Goal: Information Seeking & Learning: Check status

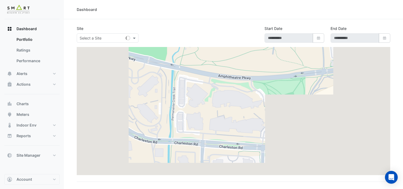
type input "**********"
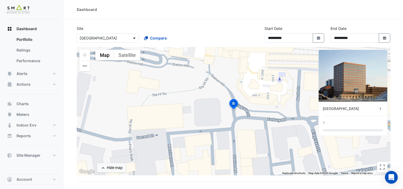
click at [135, 38] on span at bounding box center [135, 38] width 7 height 6
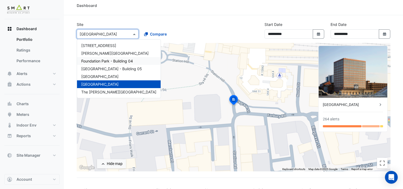
scroll to position [27, 0]
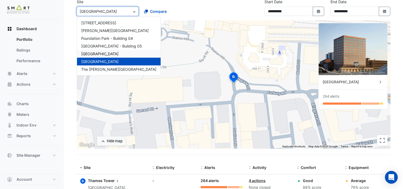
click at [116, 53] on div "[GEOGRAPHIC_DATA]" at bounding box center [119, 54] width 84 height 8
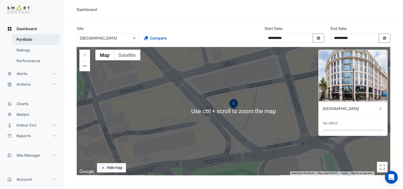
click at [40, 40] on link "Portfolio" at bounding box center [35, 39] width 47 height 11
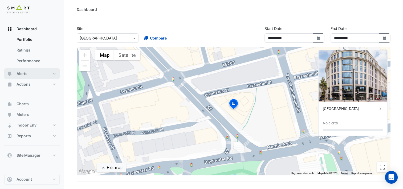
click at [27, 74] on span "Alerts" at bounding box center [22, 73] width 11 height 5
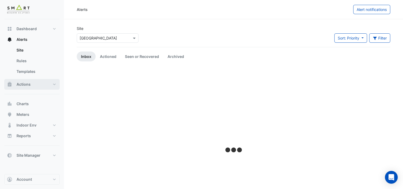
click at [30, 83] on button "Actions" at bounding box center [31, 84] width 55 height 11
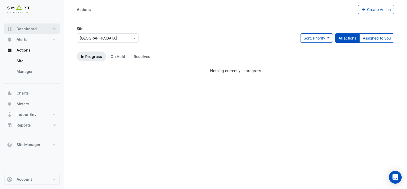
click at [30, 28] on span "Dashboard" at bounding box center [27, 28] width 20 height 5
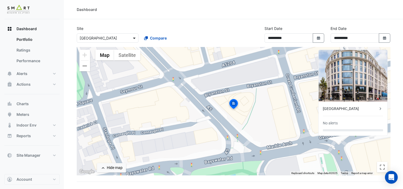
click at [133, 38] on span at bounding box center [135, 38] width 7 height 6
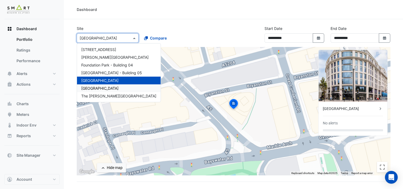
click at [111, 88] on div "[GEOGRAPHIC_DATA]" at bounding box center [119, 88] width 84 height 8
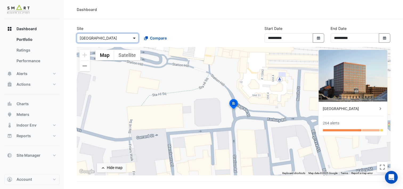
click at [133, 37] on span at bounding box center [135, 38] width 7 height 6
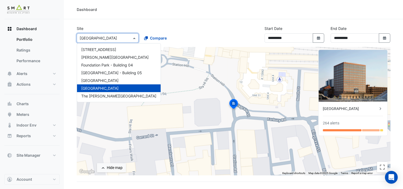
drag, startPoint x: 211, startPoint y: 27, endPoint x: 202, endPoint y: 25, distance: 9.8
click at [211, 26] on div "**********" at bounding box center [234, 36] width 320 height 21
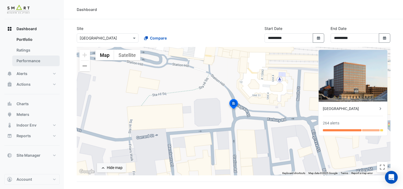
click at [29, 61] on link "Performance" at bounding box center [35, 60] width 47 height 11
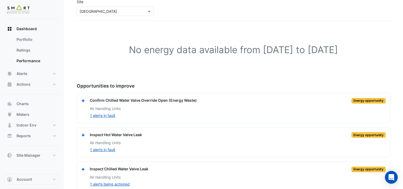
scroll to position [67, 0]
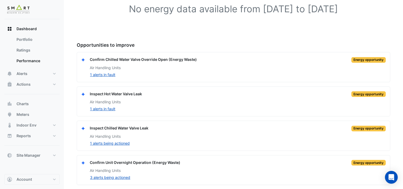
click at [121, 57] on div "Confirm Chilled Water Valve Override Open (Energy Waste)" at bounding box center [143, 59] width 107 height 6
click at [105, 61] on div "Confirm Chilled Water Valve Override Open (Energy Waste)" at bounding box center [143, 59] width 107 height 6
click at [103, 74] on button "1 alerts in fault" at bounding box center [103, 74] width 26 height 6
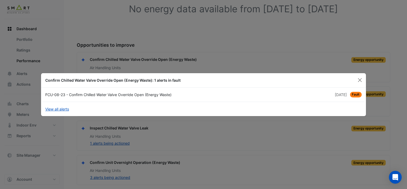
click at [136, 95] on div "FCU-08-23 - Confirm Chilled Water Valve Override Open (Energy Waste)" at bounding box center [122, 95] width 161 height 6
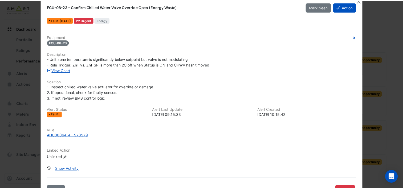
scroll to position [0, 0]
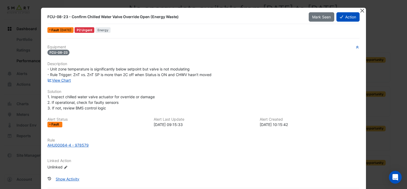
click at [360, 11] on button "Close" at bounding box center [362, 11] width 6 height 6
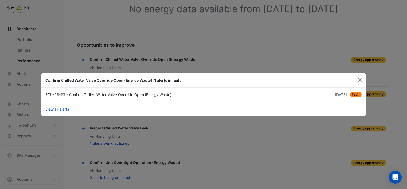
drag, startPoint x: 184, startPoint y: 53, endPoint x: 191, endPoint y: 53, distance: 7.7
click at [183, 53] on ngb-modal-window "Confirm Chilled Water Valve Override Open (Energy Waste): 1 alerts in fault FCU…" at bounding box center [203, 94] width 407 height 189
click at [359, 78] on button "Close" at bounding box center [360, 80] width 8 height 8
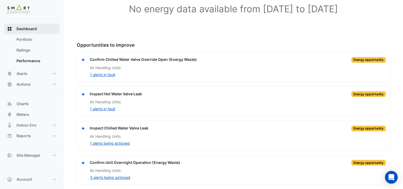
click at [27, 30] on span "Dashboard" at bounding box center [27, 28] width 20 height 5
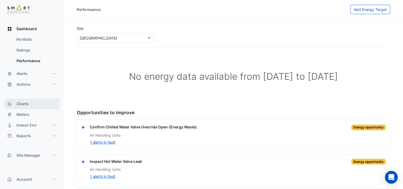
click at [26, 99] on button "Charts" at bounding box center [31, 103] width 55 height 11
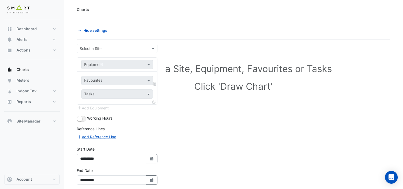
click at [107, 44] on div "Select a Site" at bounding box center [117, 48] width 81 height 9
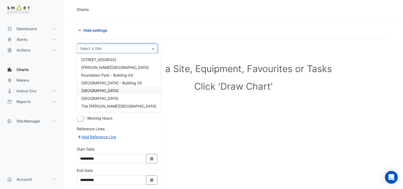
click at [120, 91] on div "[GEOGRAPHIC_DATA]" at bounding box center [119, 91] width 84 height 8
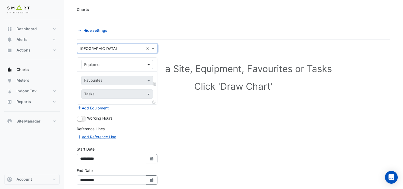
click at [147, 63] on span at bounding box center [149, 65] width 7 height 6
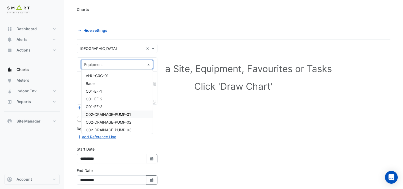
scroll to position [107, 0]
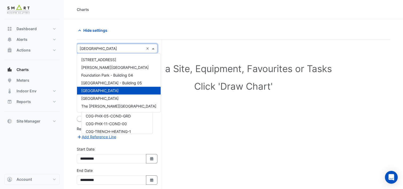
click at [154, 49] on span at bounding box center [154, 49] width 7 height 6
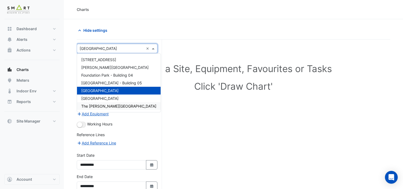
click at [121, 106] on div "The [PERSON_NAME][GEOGRAPHIC_DATA]" at bounding box center [119, 106] width 84 height 8
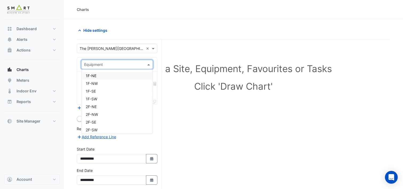
click at [149, 65] on span at bounding box center [149, 65] width 7 height 6
click at [110, 104] on div "Chiller-1" at bounding box center [117, 104] width 71 height 8
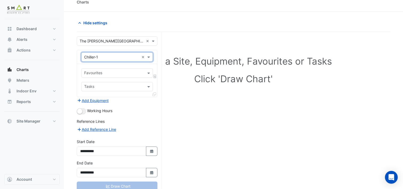
scroll to position [0, 0]
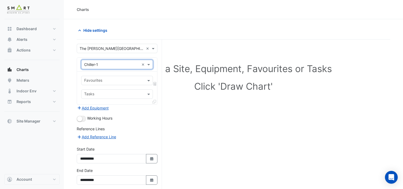
click at [118, 82] on input "text" at bounding box center [114, 81] width 60 height 6
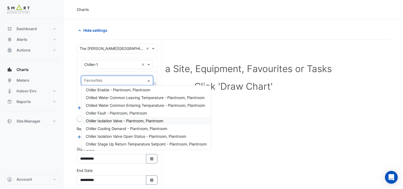
scroll to position [2, 0]
click at [128, 98] on span "Chilled Water Common Leaving Temperature - Plantroom, Plantroom" at bounding box center [145, 97] width 119 height 5
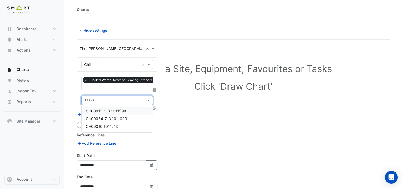
click at [124, 104] on div "Tasks" at bounding box center [117, 99] width 72 height 9
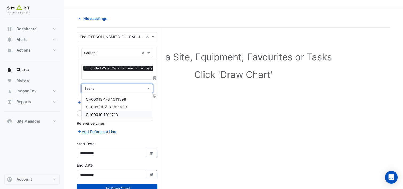
scroll to position [28, 0]
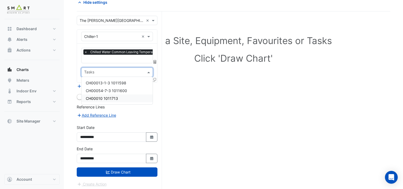
click at [190, 110] on div "Select a Site, Equipment, Favourites or Tasks Click 'Draw Chart'" at bounding box center [234, 101] width 314 height 180
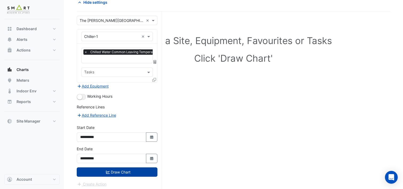
click at [118, 169] on button "Draw Chart" at bounding box center [117, 171] width 81 height 9
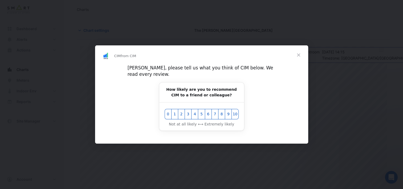
click at [299, 58] on span "Close" at bounding box center [298, 54] width 19 height 19
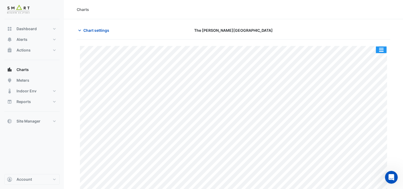
click at [380, 47] on button "button" at bounding box center [381, 49] width 11 height 7
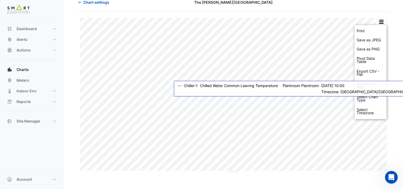
scroll to position [1, 0]
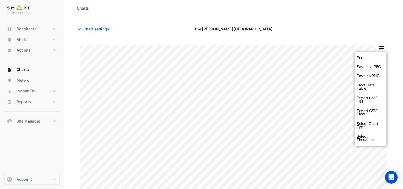
click at [315, 26] on div at bounding box center [340, 28] width 107 height 9
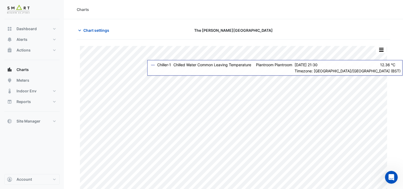
scroll to position [0, 0]
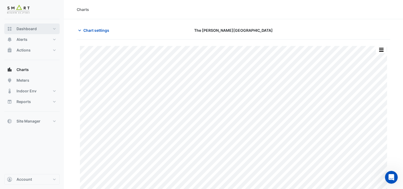
click at [30, 27] on span "Dashboard" at bounding box center [27, 28] width 20 height 5
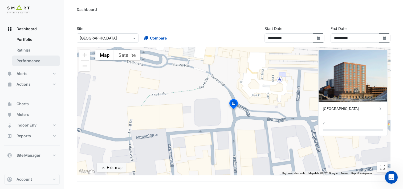
click at [35, 61] on link "Performance" at bounding box center [35, 60] width 47 height 11
